Goal: Navigation & Orientation: Find specific page/section

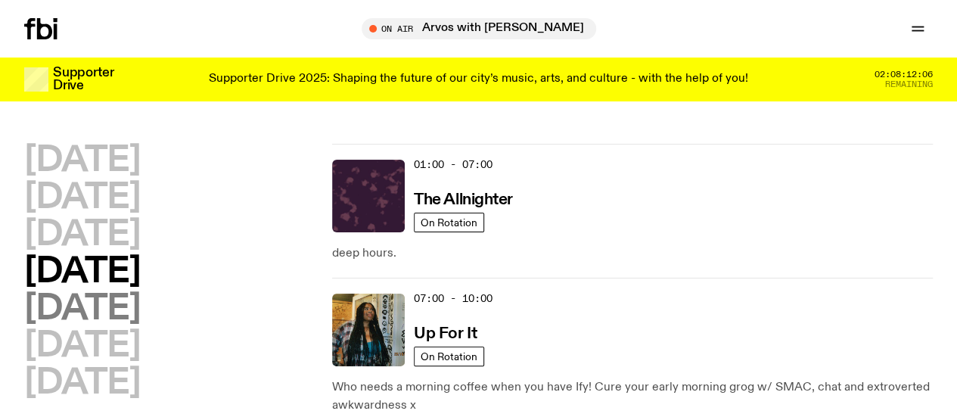
click at [135, 326] on h2 "[DATE]" at bounding box center [82, 309] width 116 height 34
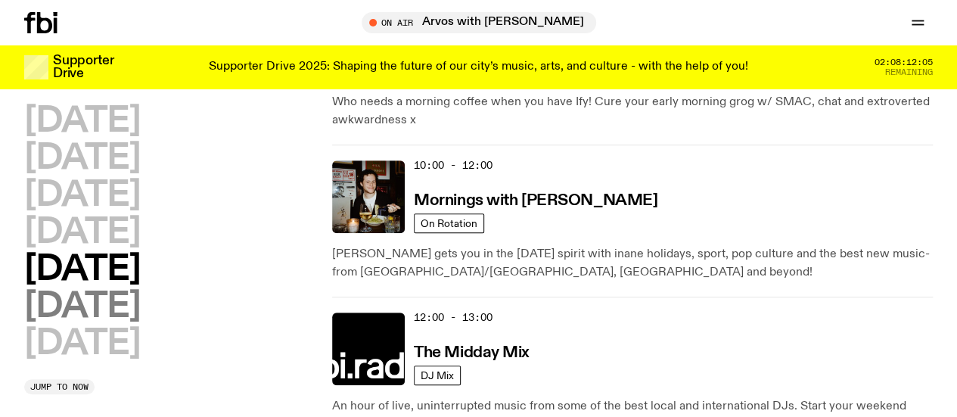
click at [140, 324] on h2 "[DATE]" at bounding box center [82, 307] width 116 height 34
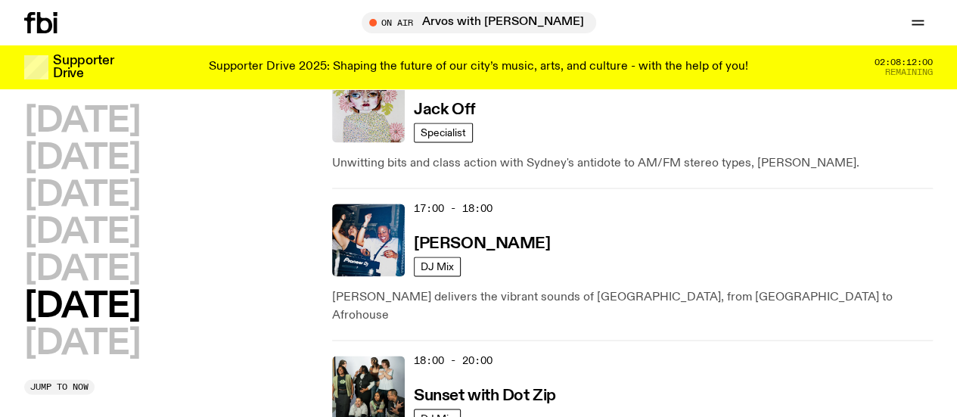
scroll to position [962, 0]
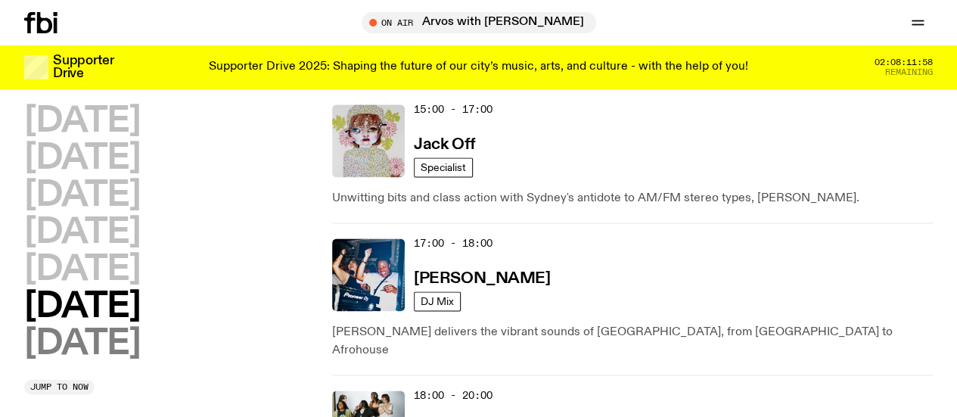
click at [140, 361] on h2 "[DATE]" at bounding box center [82, 344] width 116 height 34
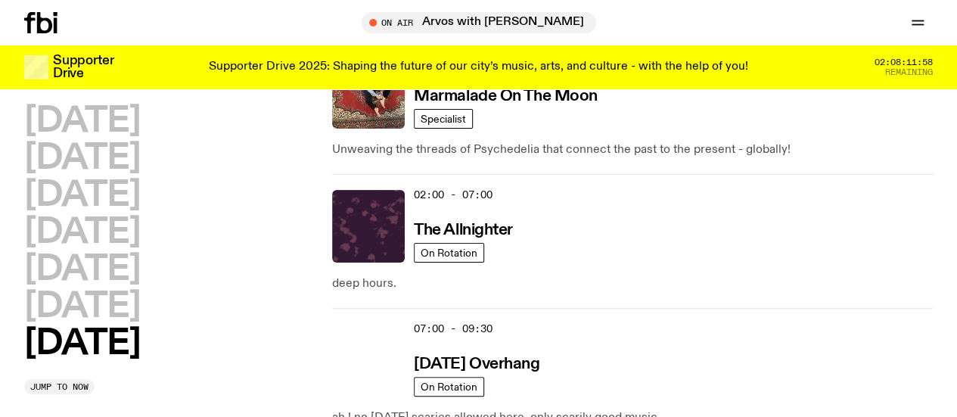
scroll to position [42, 0]
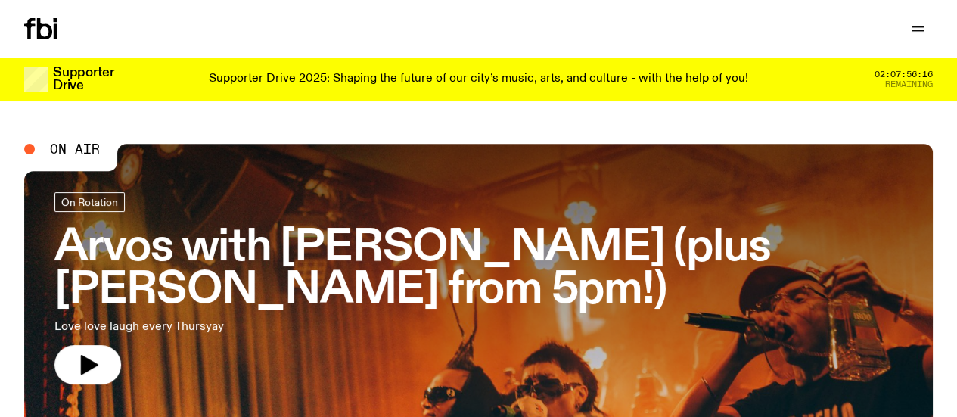
click at [0, 0] on link "Schedule" at bounding box center [0, 0] width 0 height 0
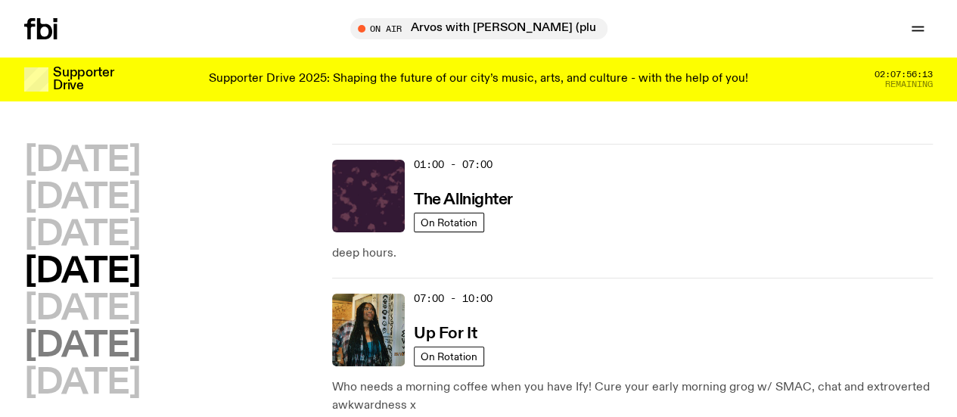
click at [140, 363] on h2 "[DATE]" at bounding box center [82, 346] width 116 height 34
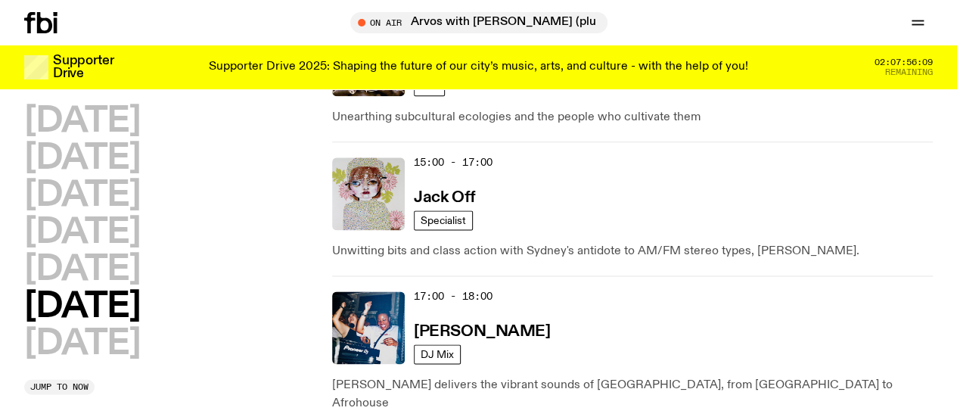
scroll to position [881, 0]
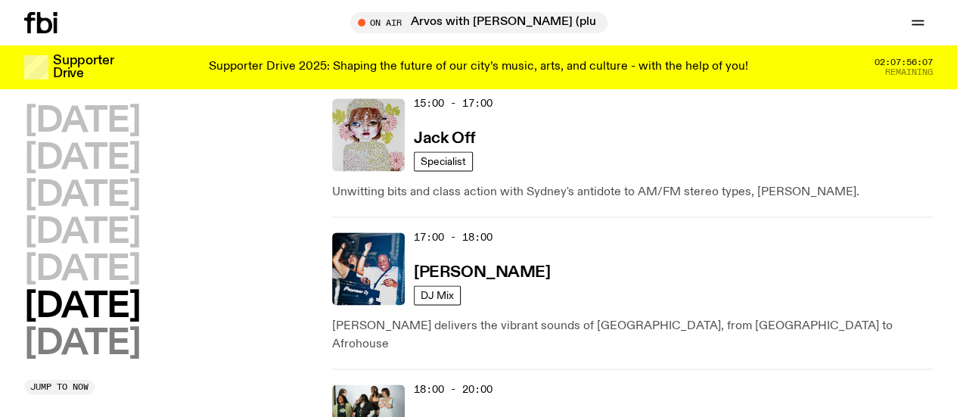
click at [140, 346] on h2 "[DATE]" at bounding box center [82, 344] width 116 height 34
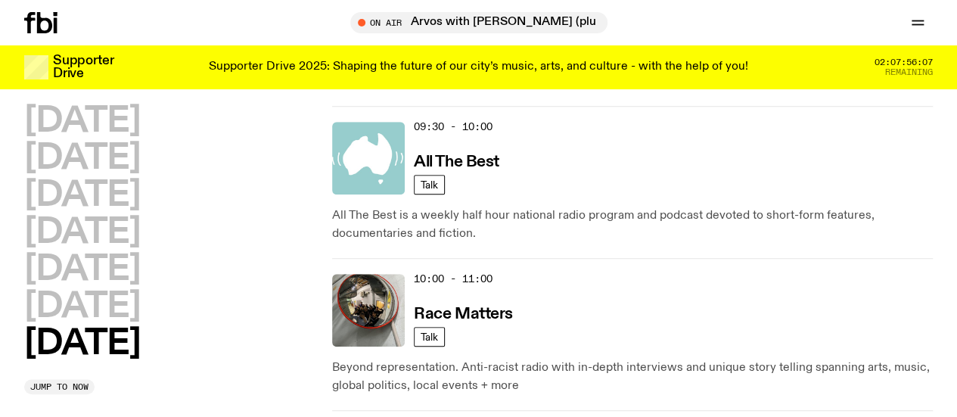
scroll to position [42, 0]
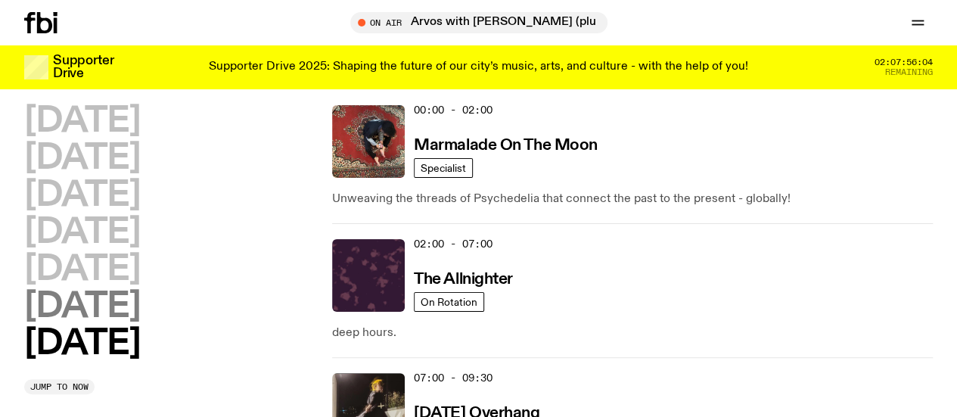
click at [140, 324] on h2 "[DATE]" at bounding box center [82, 307] width 116 height 34
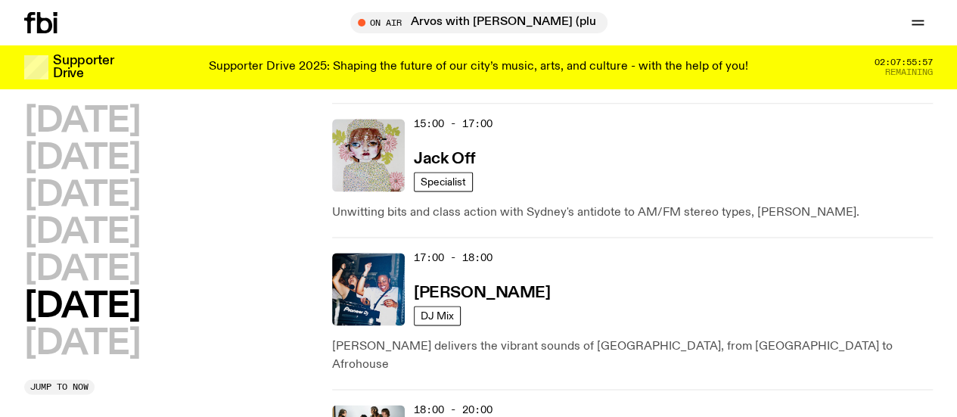
scroll to position [947, 0]
click at [0, 0] on icon "button" at bounding box center [0, 0] width 0 height 0
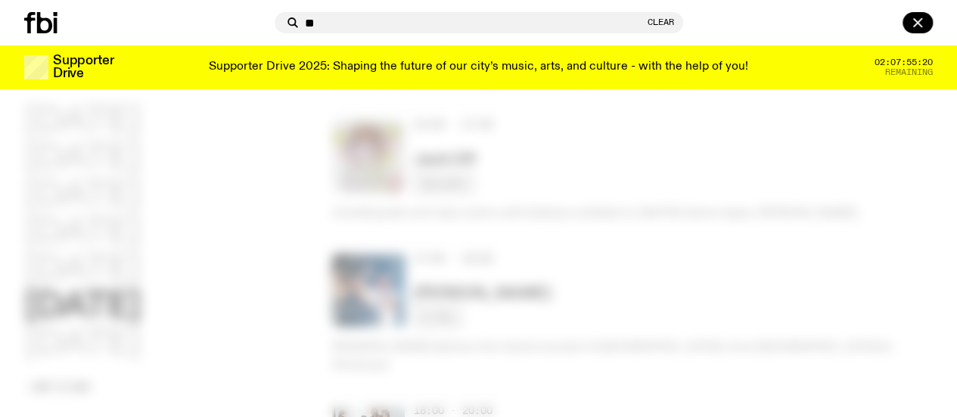
type input "*"
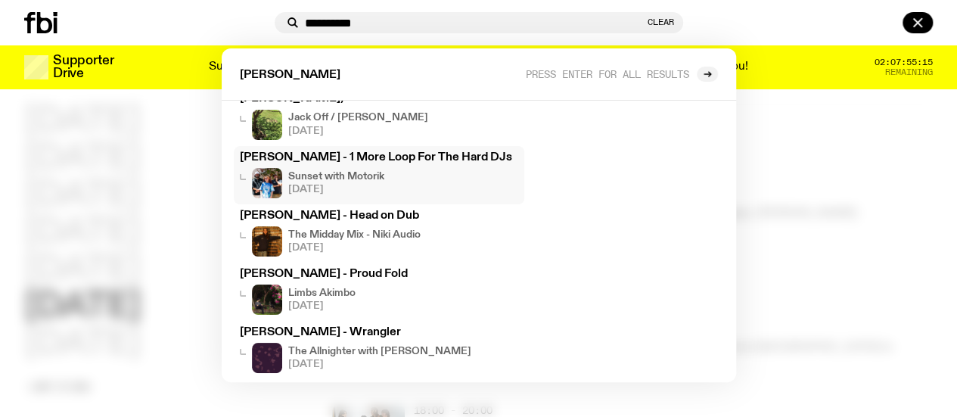
scroll to position [85, 0]
type input "**********"
click at [45, 30] on icon at bounding box center [40, 22] width 33 height 21
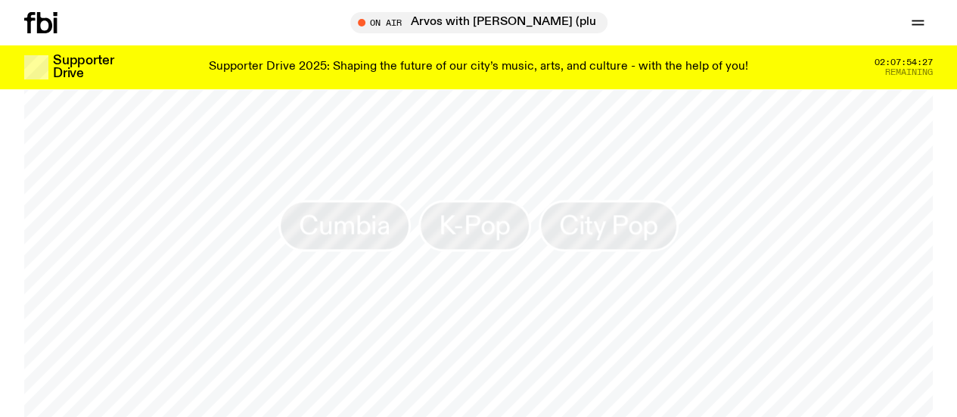
scroll to position [1219, 0]
